Goal: Task Accomplishment & Management: Manage account settings

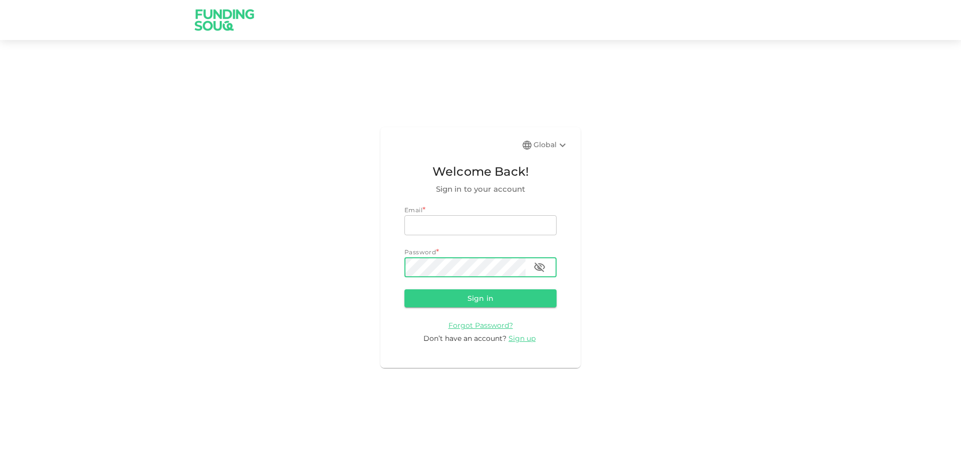
type input "[EMAIL_ADDRESS][DOMAIN_NAME]"
click at [544, 269] on icon "button" at bounding box center [540, 267] width 12 height 12
click at [549, 140] on div "Global" at bounding box center [551, 145] width 35 height 12
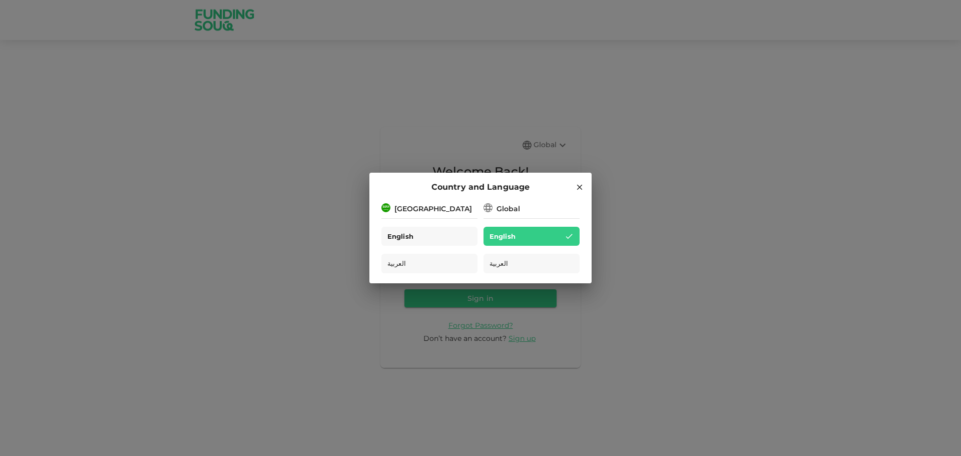
click at [436, 240] on div "English" at bounding box center [429, 237] width 96 height 20
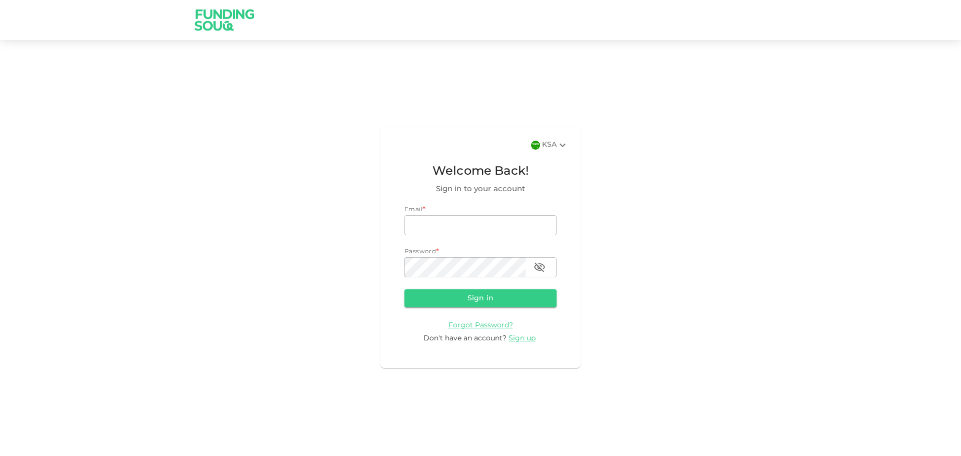
type input "[EMAIL_ADDRESS][DOMAIN_NAME]"
click at [550, 267] on div "password" at bounding box center [480, 267] width 152 height 20
click at [543, 266] on icon "button" at bounding box center [540, 267] width 12 height 12
